Goal: Information Seeking & Learning: Find contact information

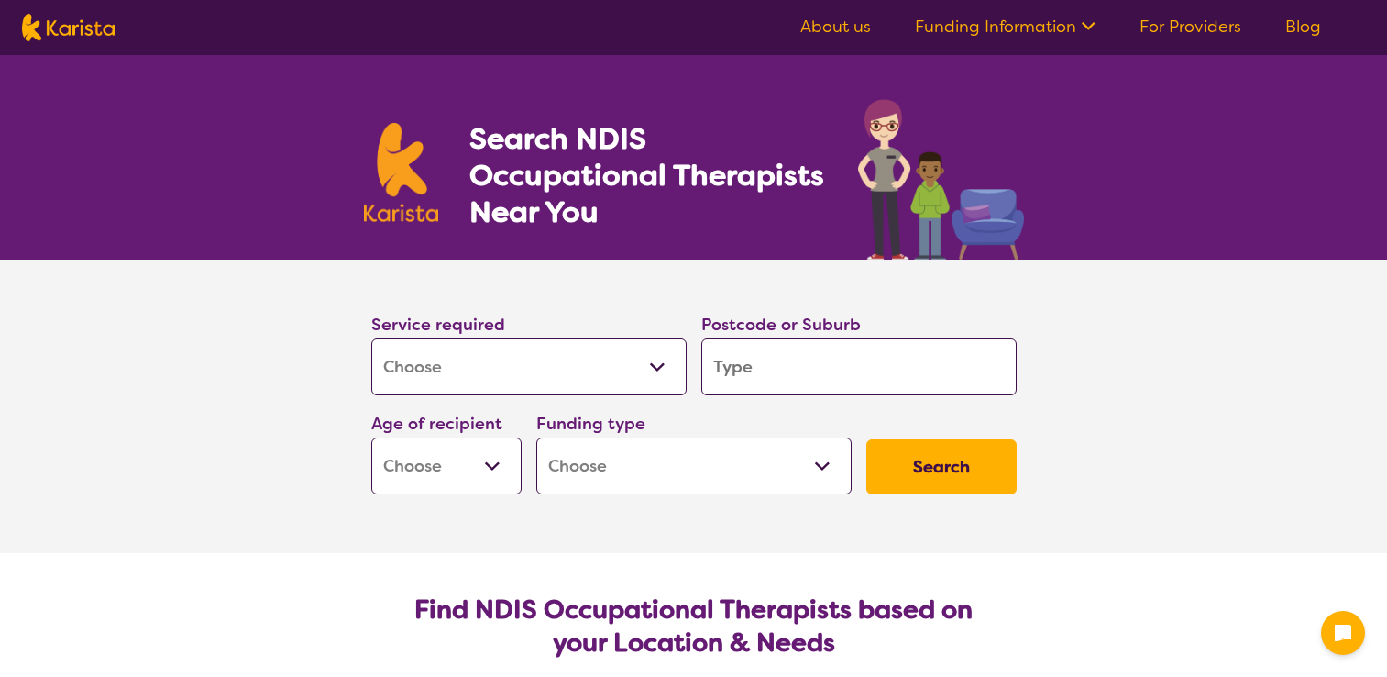
select select "[MEDICAL_DATA]"
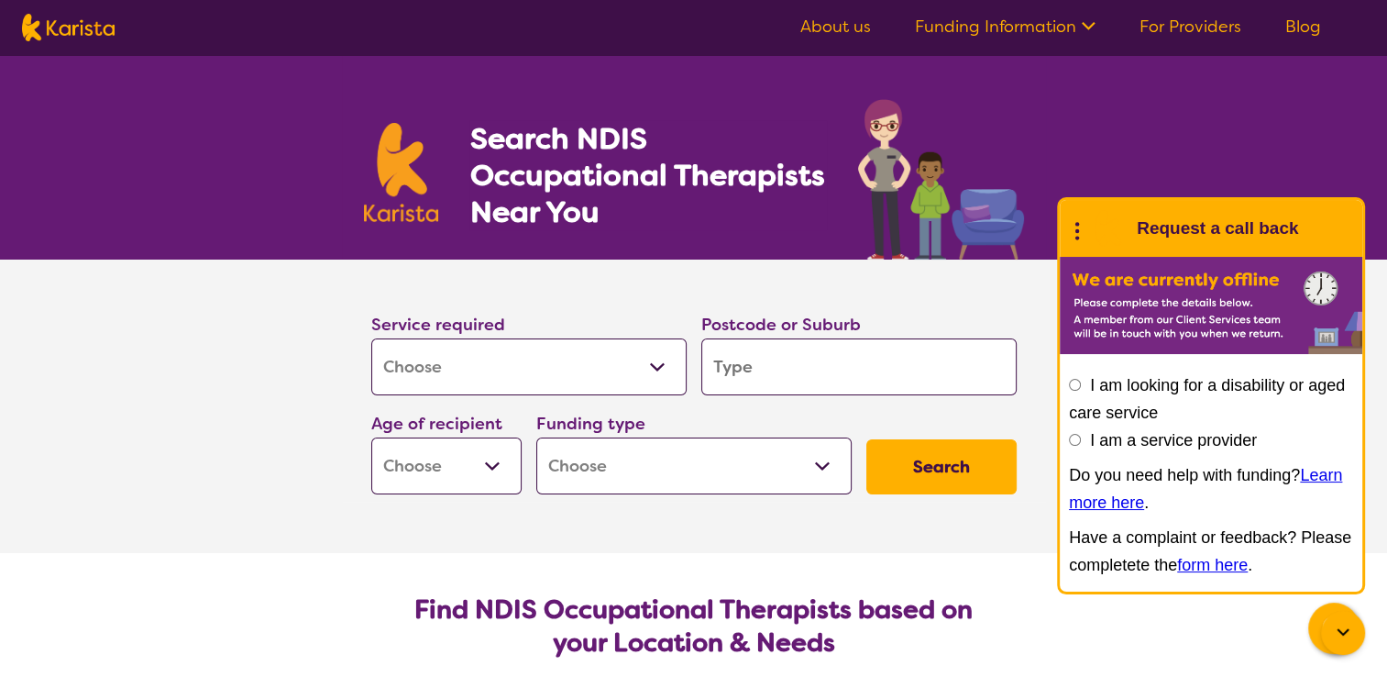
click at [756, 370] on input "search" at bounding box center [858, 366] width 315 height 57
type input "5"
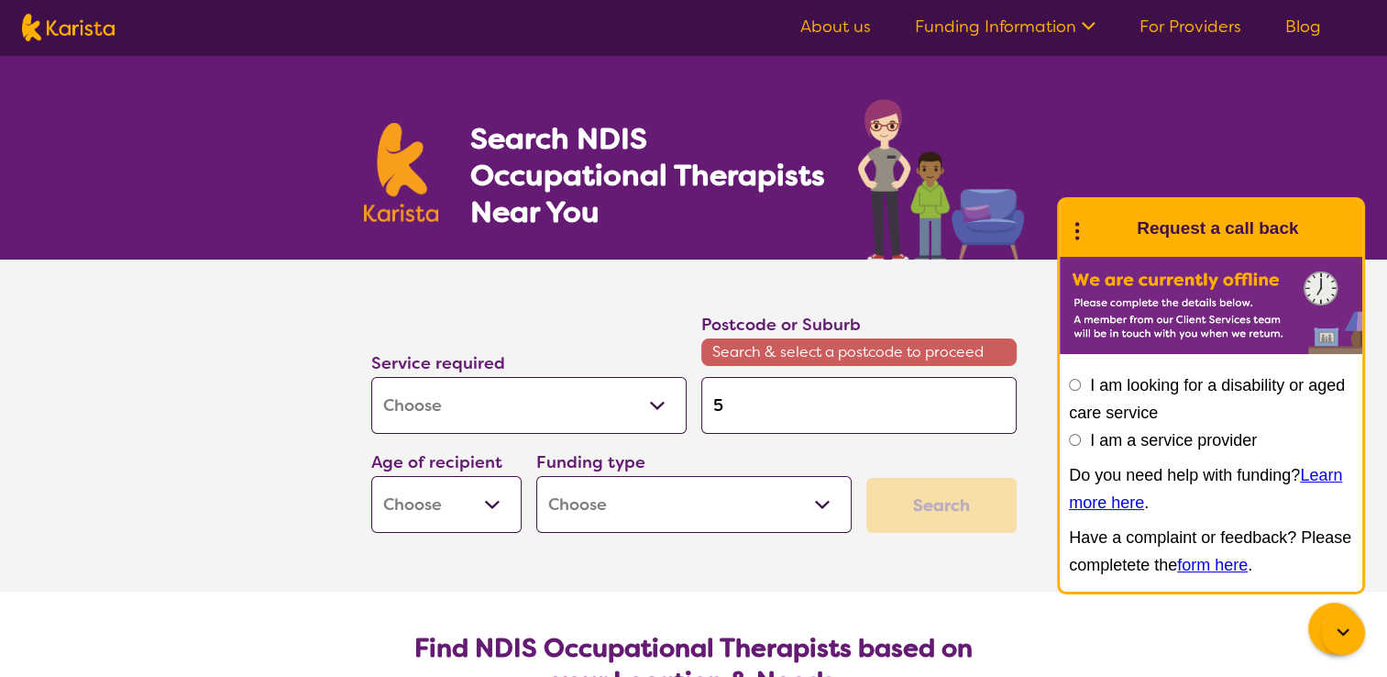
type input "55"
type input "554"
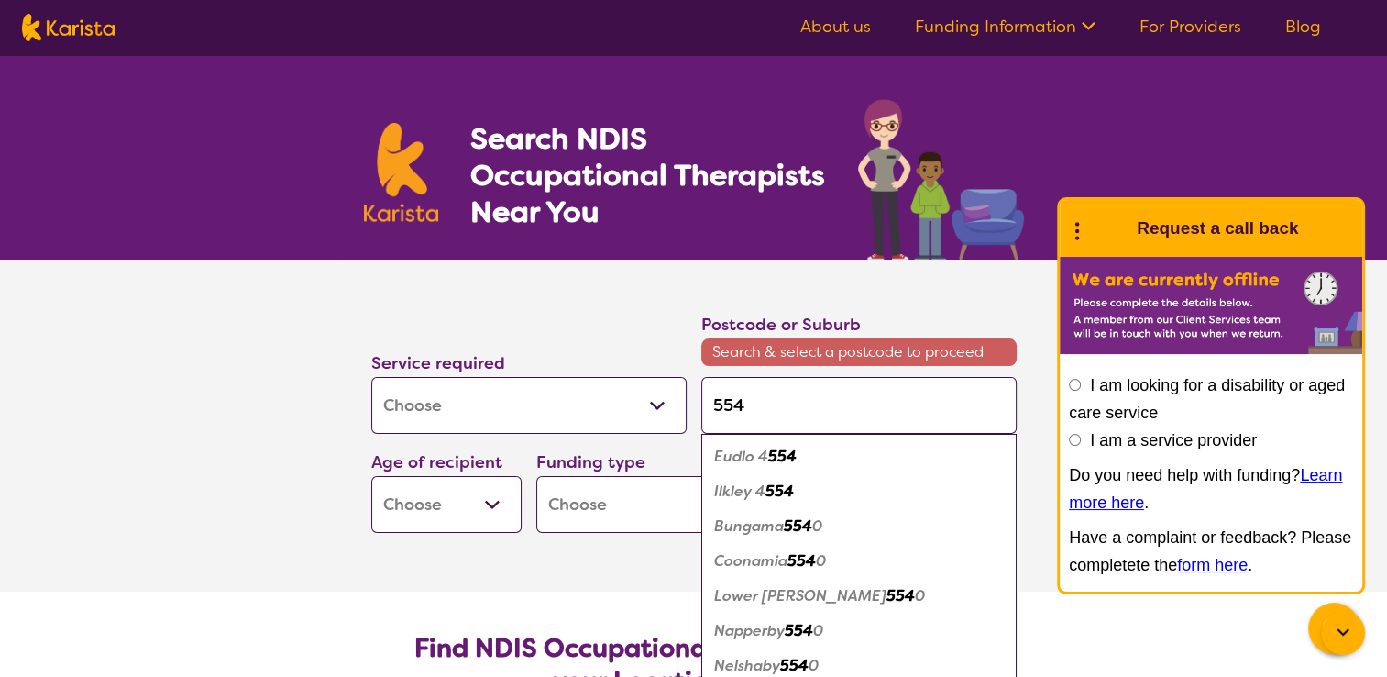
type input "55"
type input "555"
type input "5554"
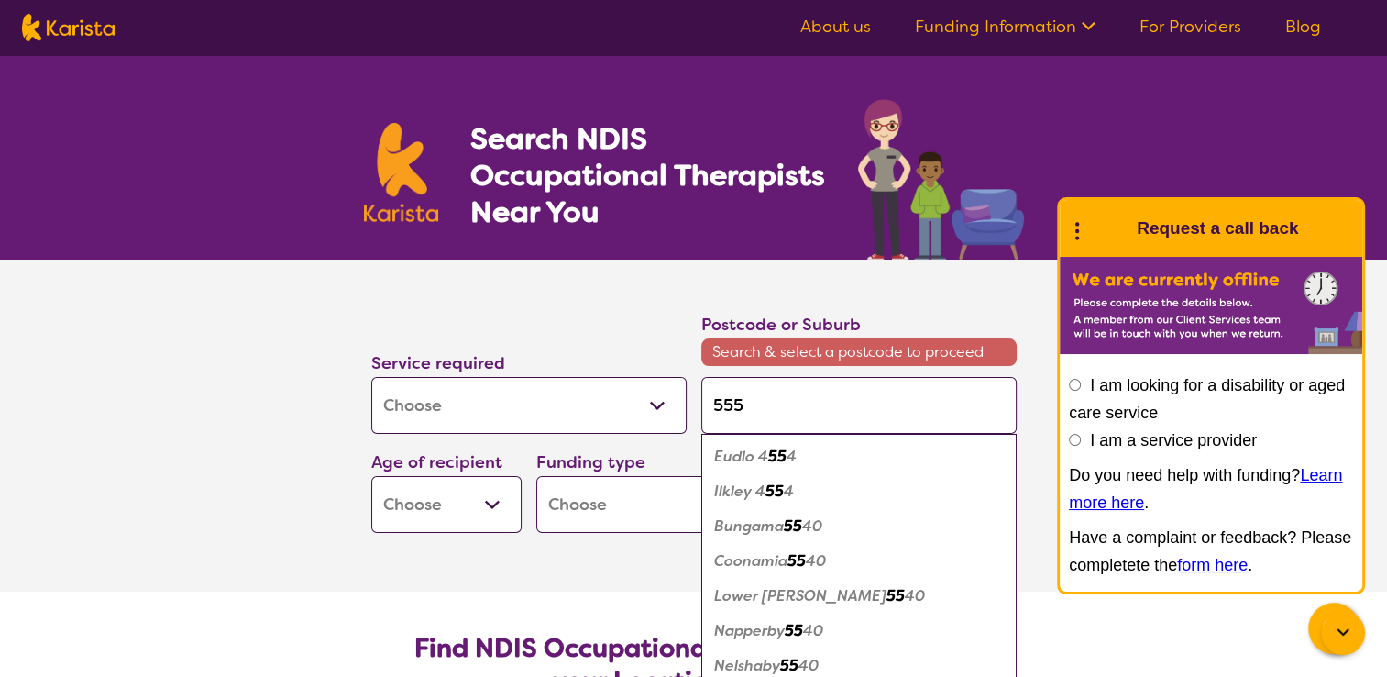
type input "5554"
click at [867, 478] on button "Search" at bounding box center [942, 505] width 150 height 55
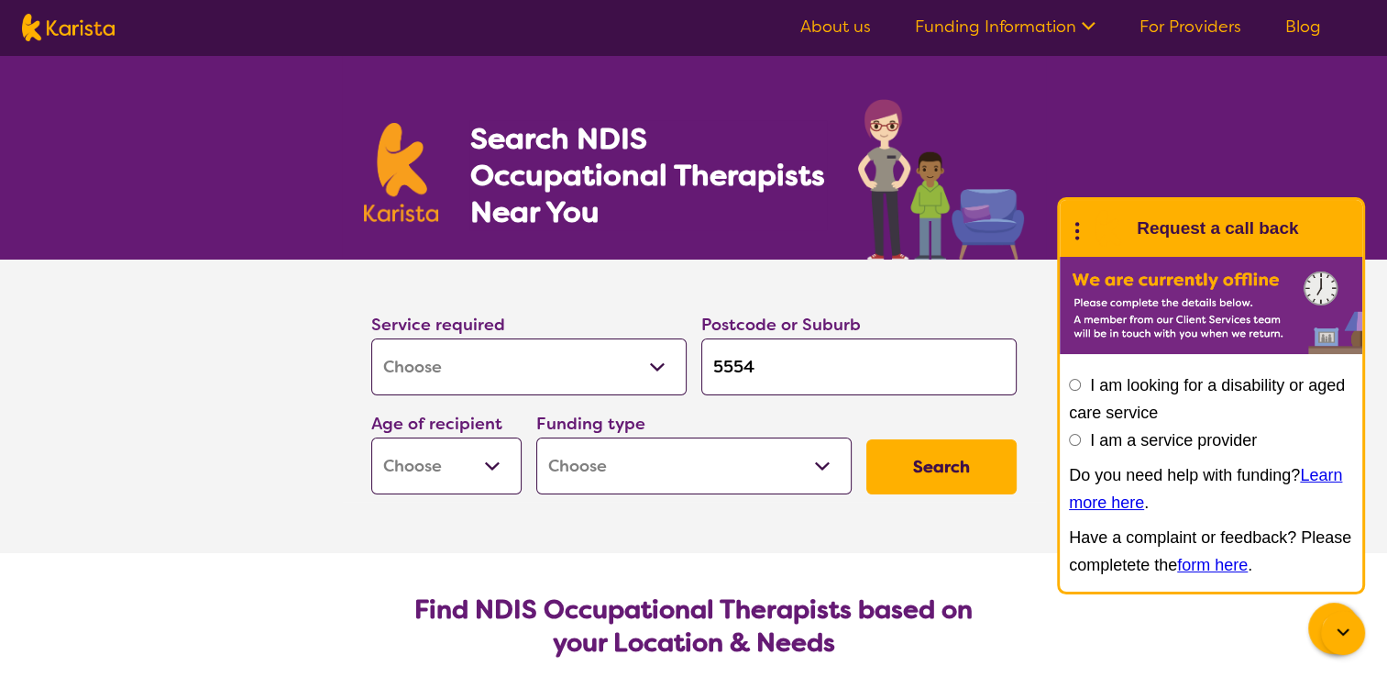
click at [470, 460] on select "Early Childhood - 0 to 9 Child - 10 to 11 Adolescent - 12 to 17 Adult - 18 to 6…" at bounding box center [446, 465] width 150 height 57
select select "AD"
click at [371, 437] on select "Early Childhood - 0 to 9 Child - 10 to 11 Adolescent - 12 to 17 Adult - 18 to 6…" at bounding box center [446, 465] width 150 height 57
select select "AD"
click at [596, 475] on select "Home Care Package (HCP) National Disability Insurance Scheme (NDIS) I don't know" at bounding box center [693, 465] width 315 height 57
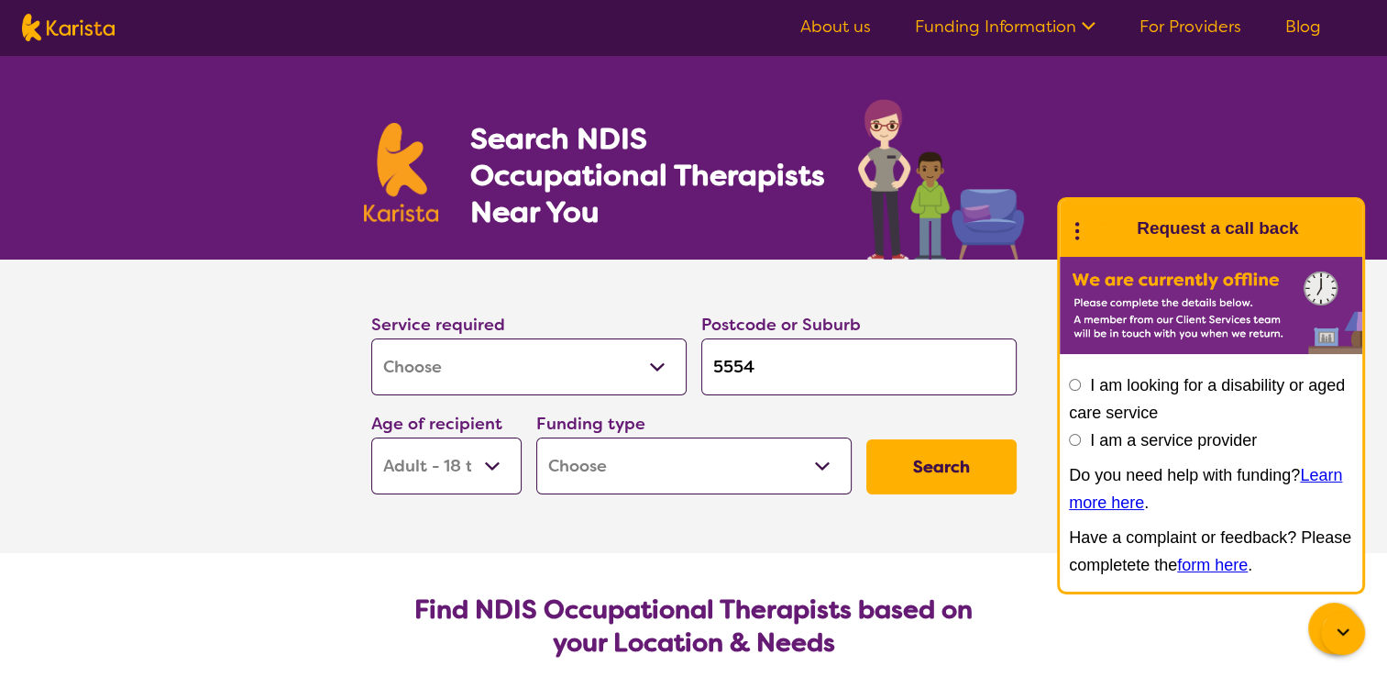
select select "NDIS"
click at [536, 437] on select "Home Care Package (HCP) National Disability Insurance Scheme (NDIS) I don't know" at bounding box center [693, 465] width 315 height 57
select select "NDIS"
click at [918, 464] on button "Search" at bounding box center [942, 466] width 150 height 55
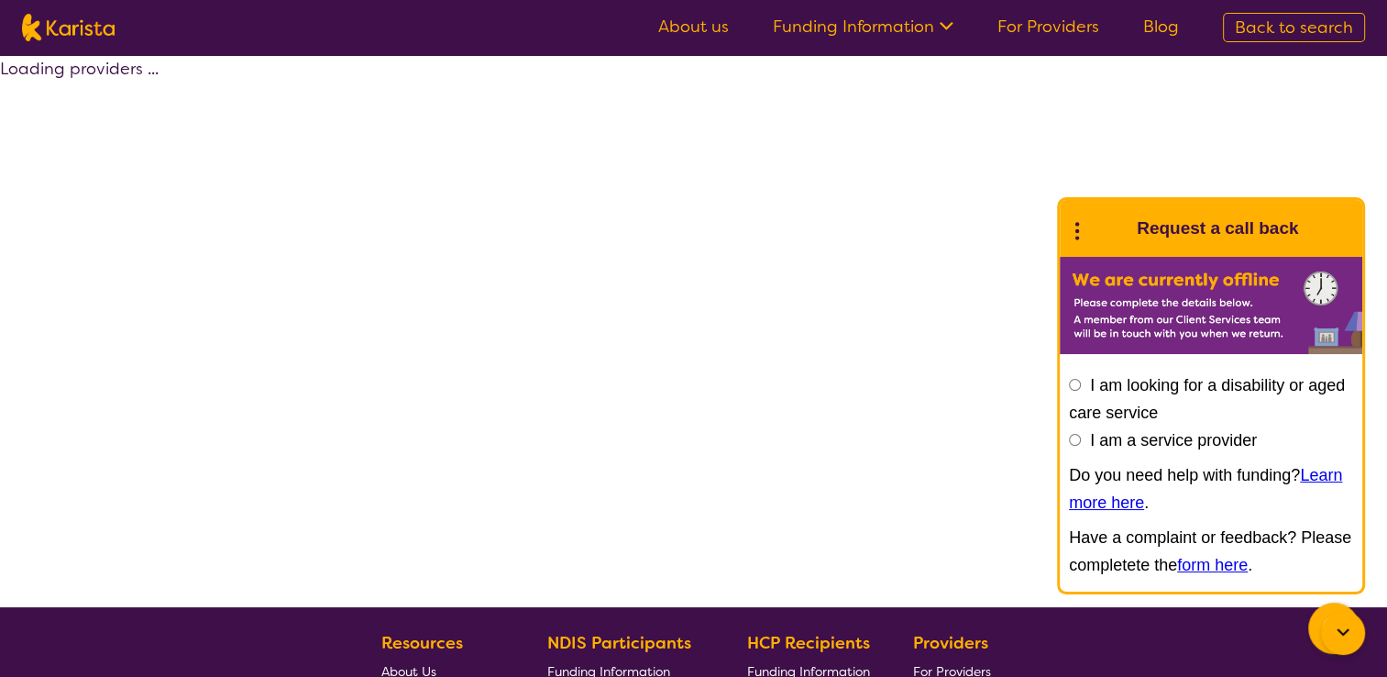
select select "by_score"
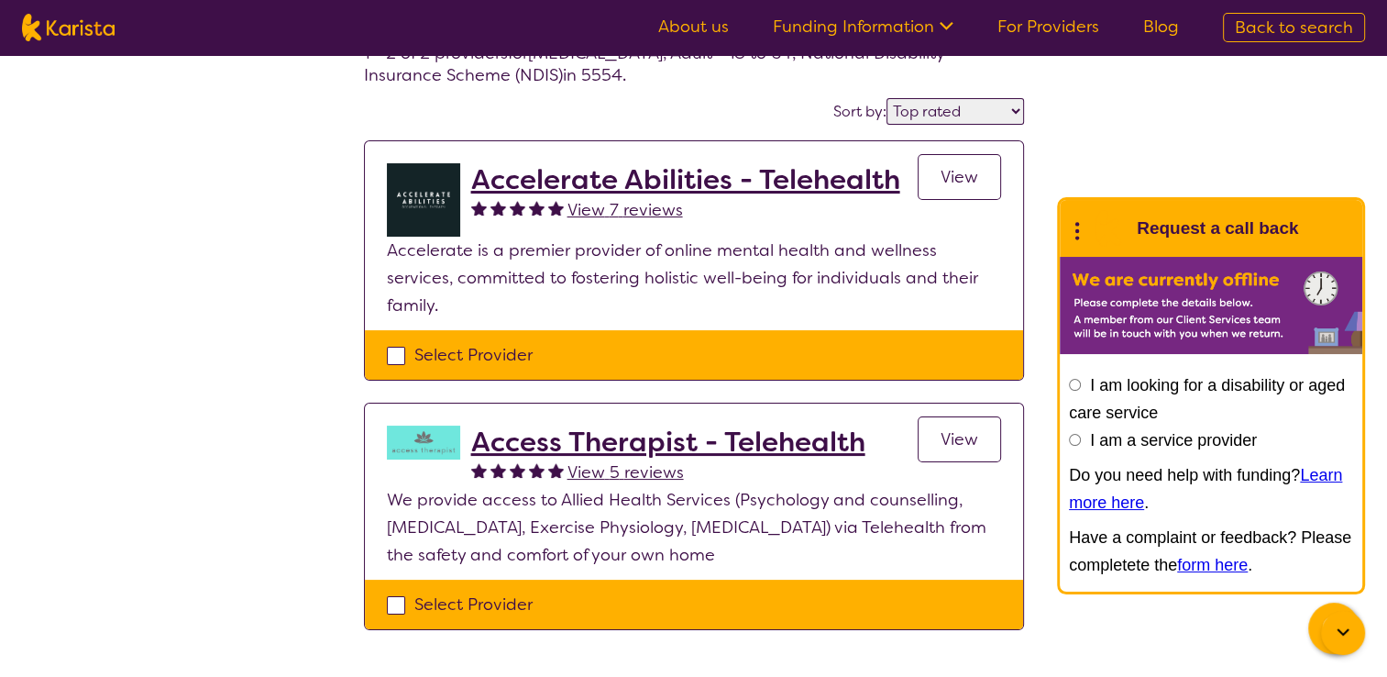
scroll to position [116, 0]
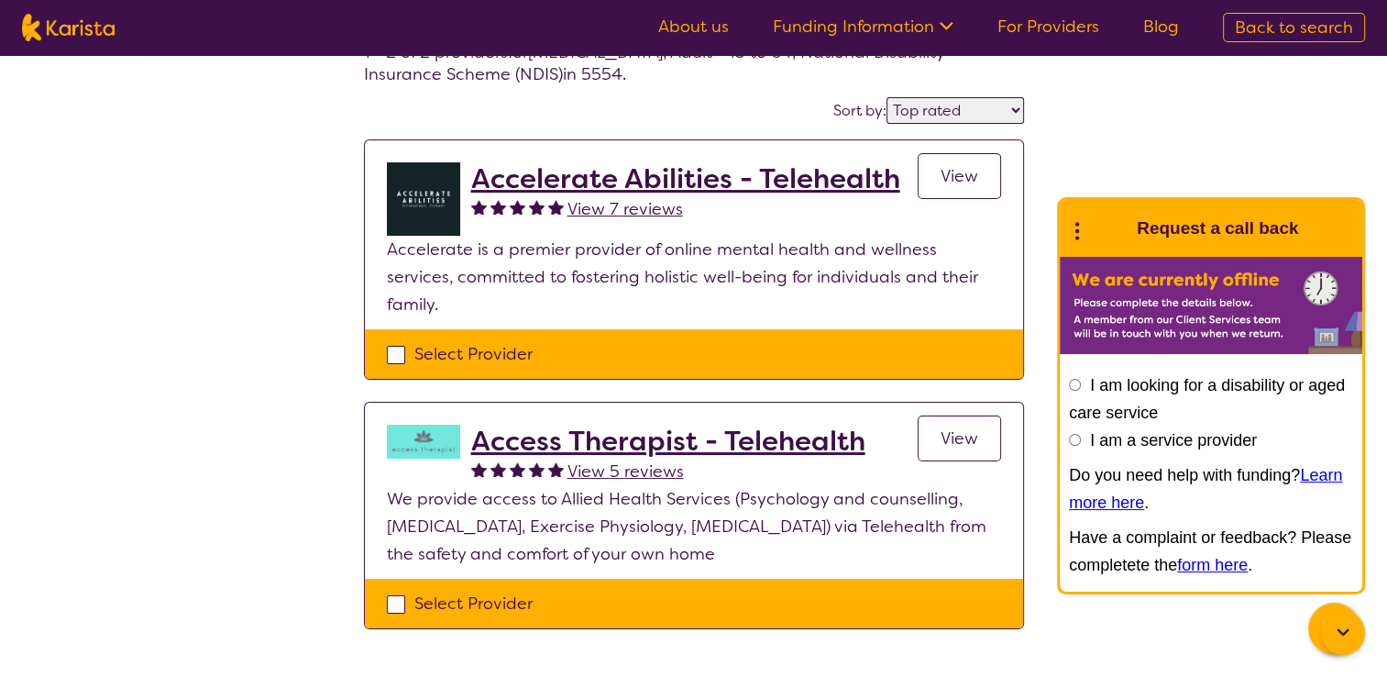
click at [576, 162] on h2 "Accelerate Abilities - Telehealth" at bounding box center [685, 178] width 429 height 33
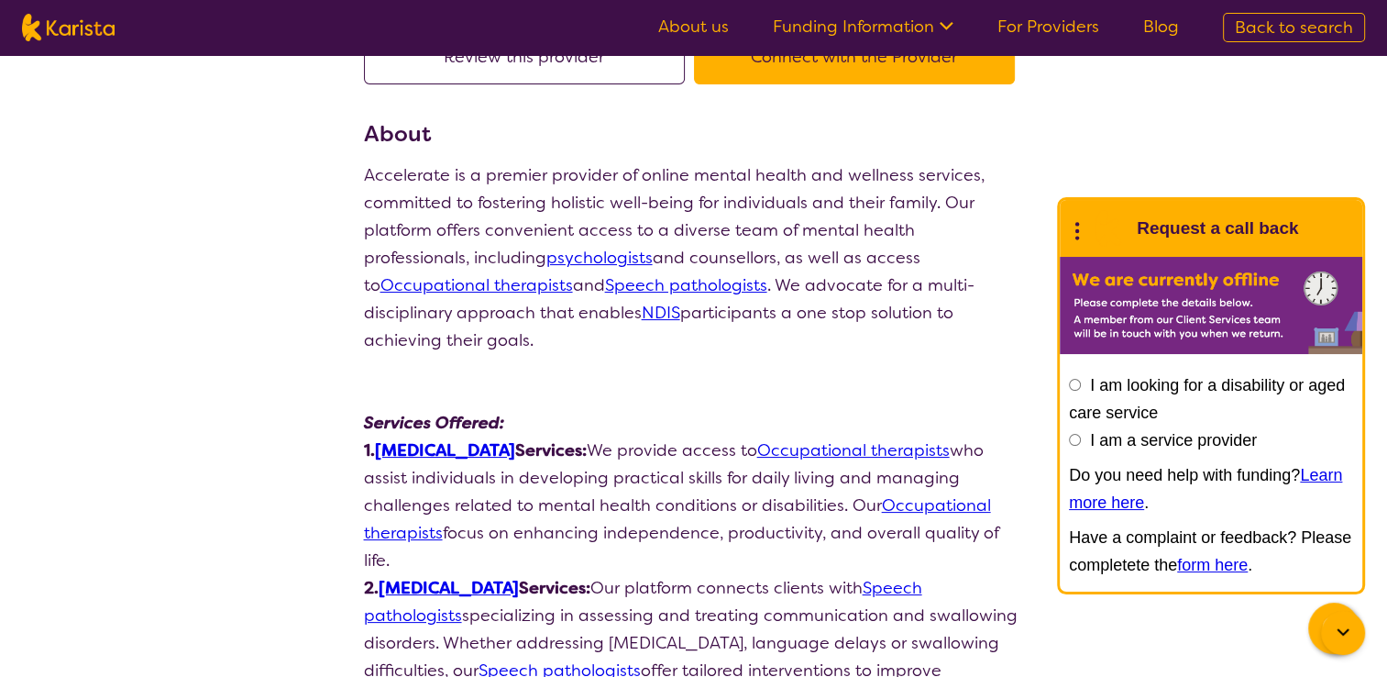
scroll to position [194, 0]
